Goal: Transaction & Acquisition: Purchase product/service

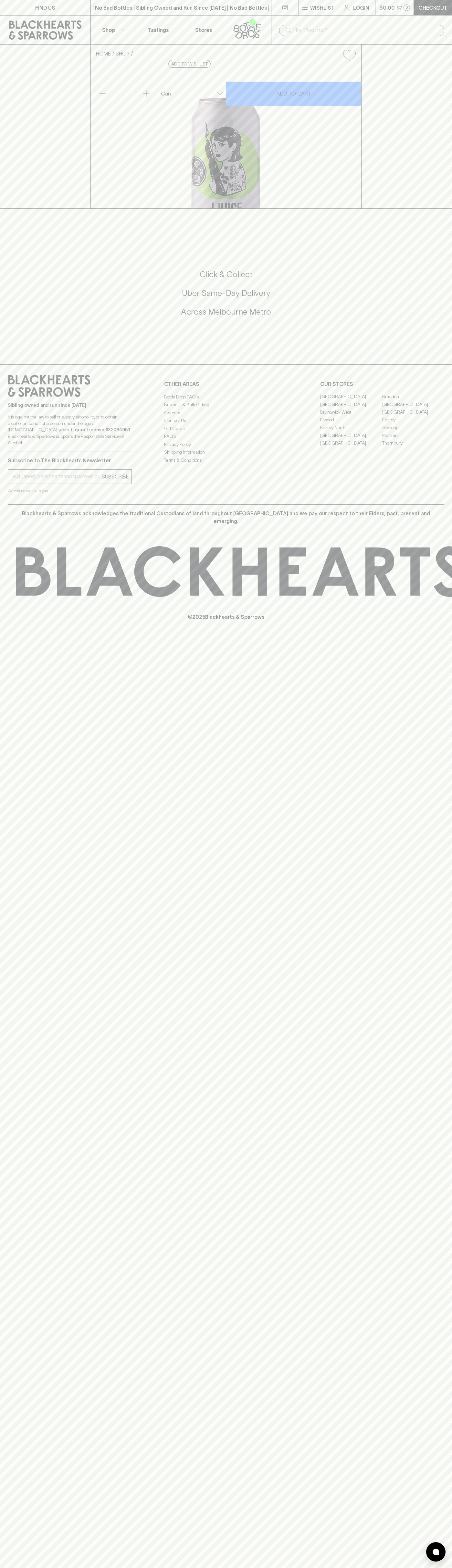
click at [240, 2] on div "| No Bad Bottles | Sibling Owned and Run Since [DATE] | No Bad Bottles | Siblin…" at bounding box center [180, 7] width 181 height 15
click at [435, 156] on div "HOME SHOP Hop Nation J Juice NEIPA $8.00 Add to wishlist 10% discount when purc…" at bounding box center [226, 127] width 452 height 164
click at [38, 1567] on html "FIND US | No Bad Bottles | Sibling Owned and Run Since [DATE] | No Bad Bottles …" at bounding box center [226, 784] width 452 height 1568
click at [27, 351] on div "Click & Collect Uber Same-Day Delivery Across [GEOGRAPHIC_DATA] Metro" at bounding box center [226, 298] width 436 height 108
